Goal: Task Accomplishment & Management: Use online tool/utility

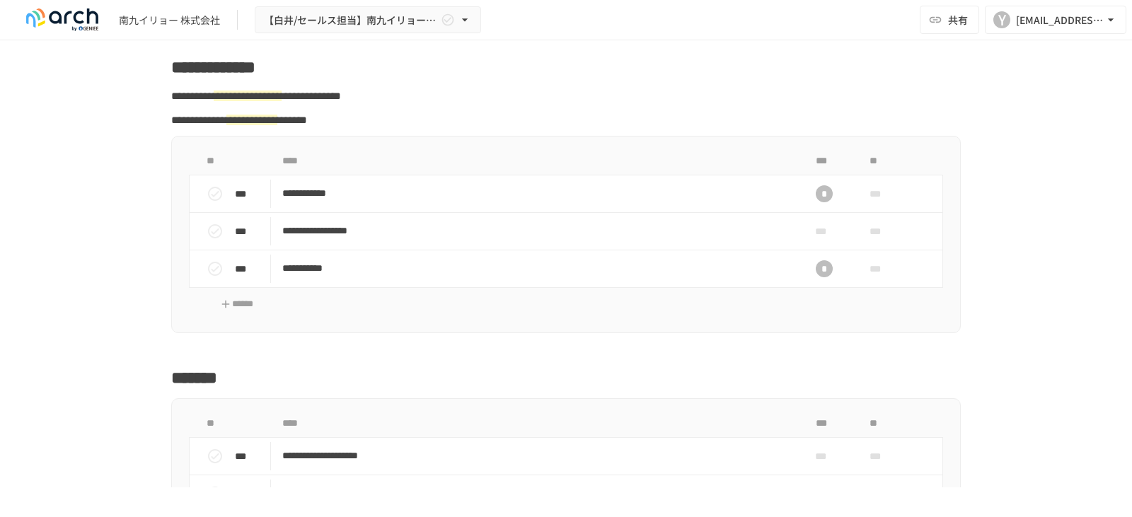
scroll to position [1911, 0]
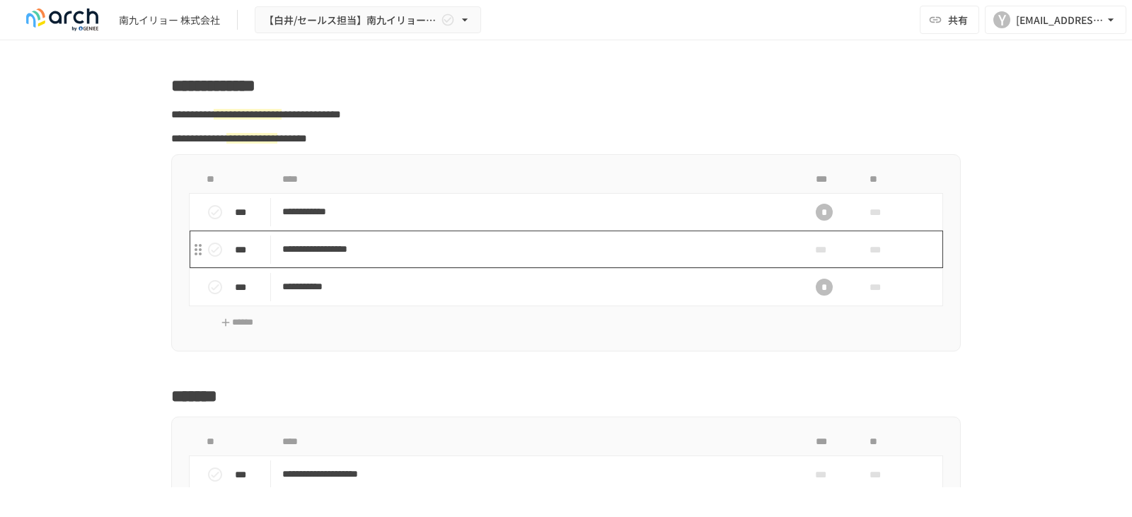
click at [320, 258] on p "**********" at bounding box center [536, 250] width 508 height 18
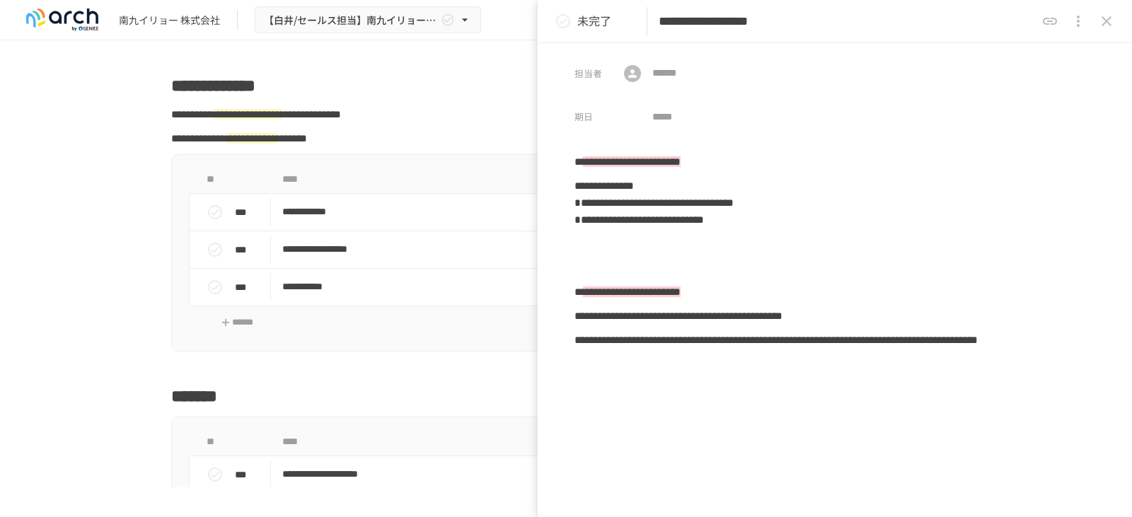
click at [1109, 23] on icon "close drawer" at bounding box center [1107, 21] width 10 height 10
